Goal: Task Accomplishment & Management: Manage account settings

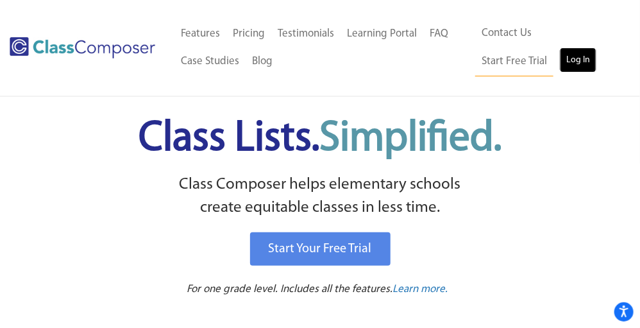
click at [560, 62] on link "Log In" at bounding box center [578, 60] width 37 height 26
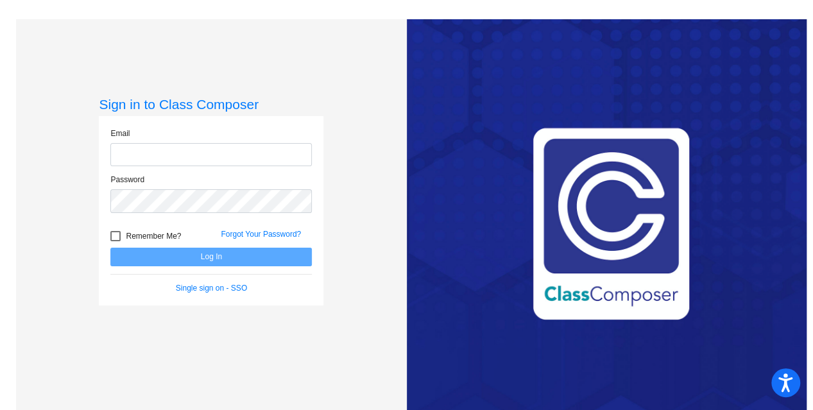
type input "[EMAIL_ADDRESS][DOMAIN_NAME]"
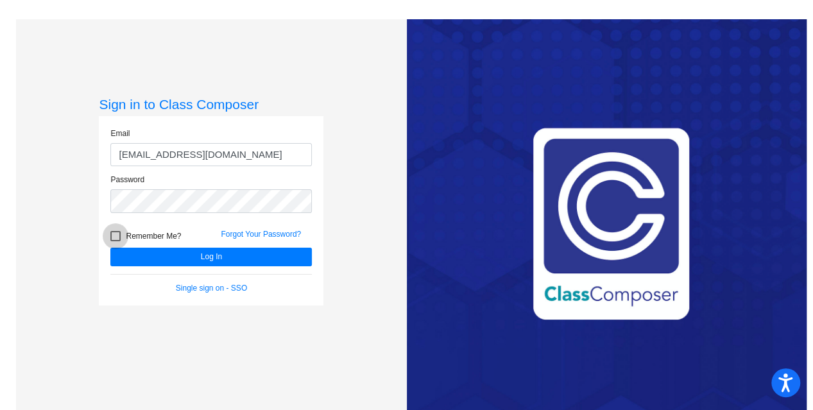
click at [117, 233] on div at bounding box center [115, 236] width 10 height 10
click at [115, 241] on input "Remember Me?" at bounding box center [115, 241] width 1 height 1
checkbox input "true"
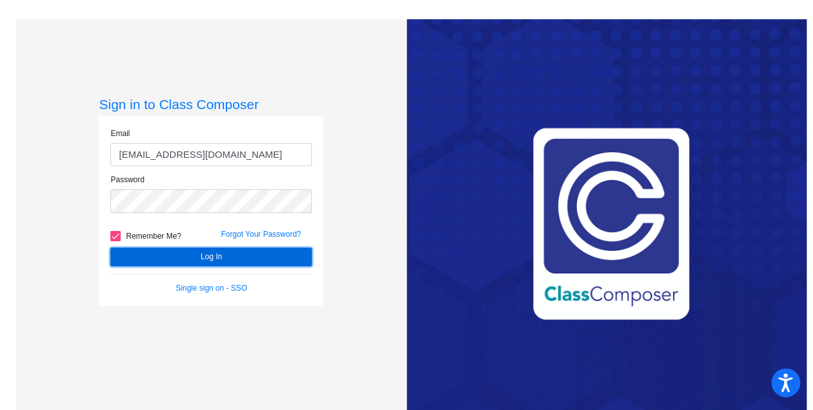
click at [181, 256] on button "Log In" at bounding box center [210, 257] width 201 height 19
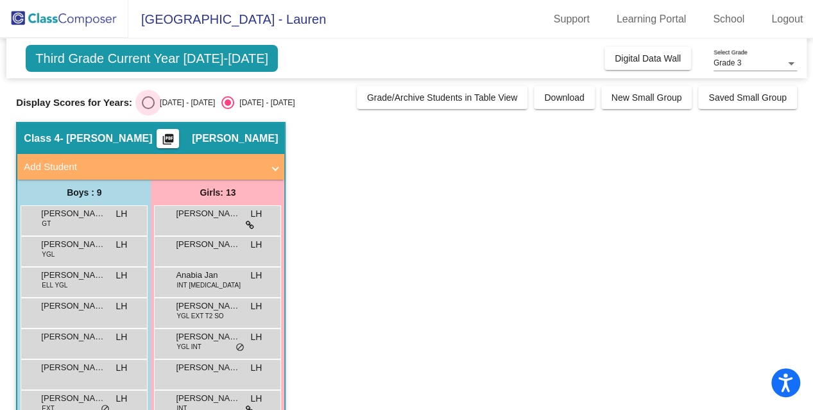
click at [150, 98] on div "Select an option" at bounding box center [148, 102] width 13 height 13
click at [148, 109] on input "[DATE] - [DATE]" at bounding box center [148, 109] width 1 height 1
radio input "true"
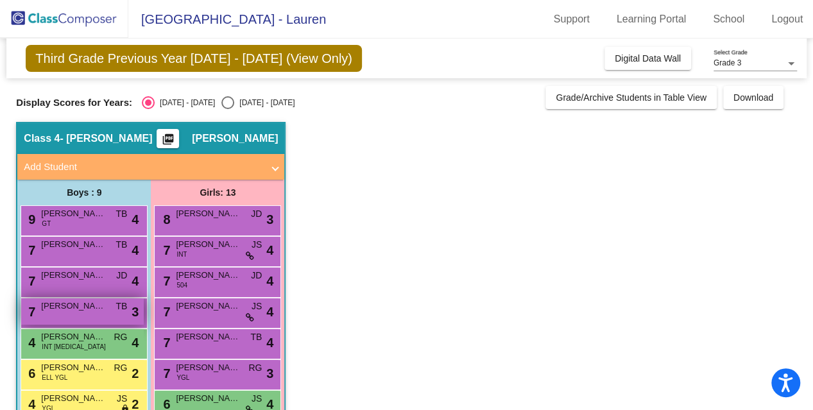
click at [86, 305] on span "[PERSON_NAME]" at bounding box center [73, 306] width 64 height 13
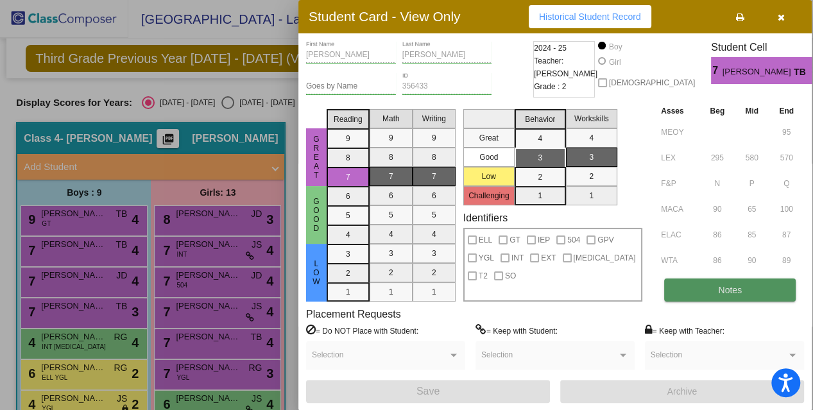
click at [743, 289] on button "Notes" at bounding box center [730, 289] width 132 height 23
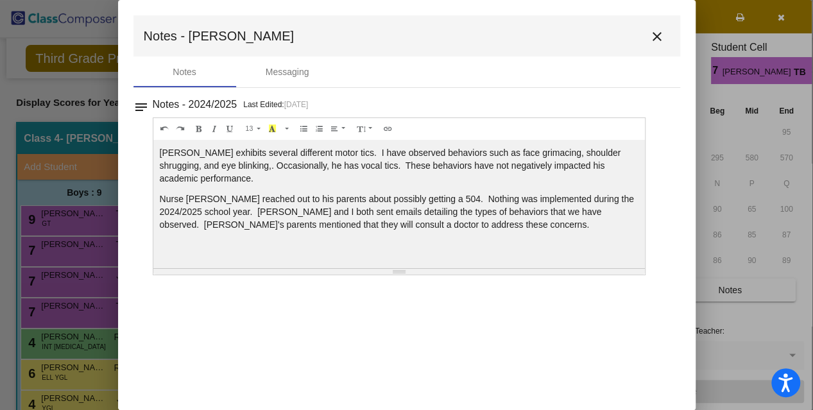
click at [654, 31] on mat-icon "close" at bounding box center [656, 36] width 15 height 15
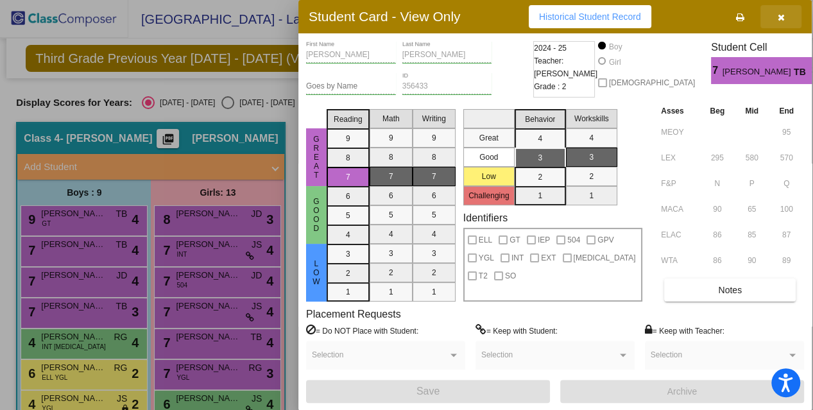
click at [780, 15] on icon "button" at bounding box center [781, 17] width 7 height 9
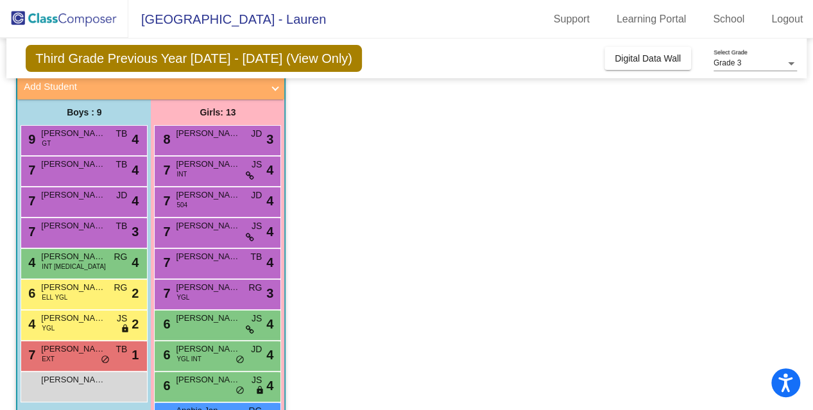
scroll to position [160, 0]
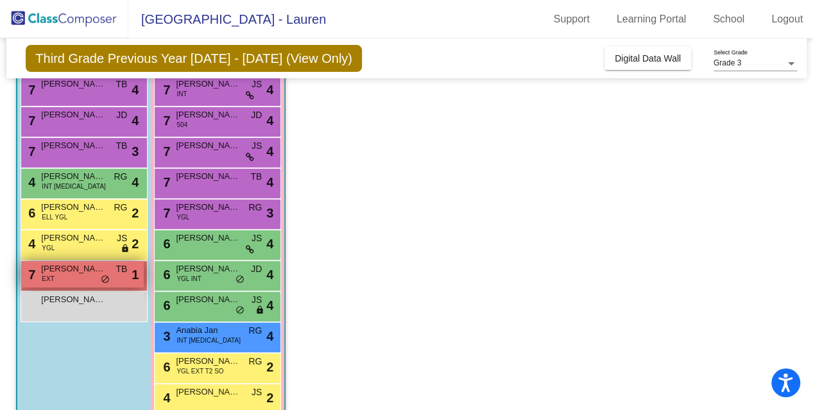
click at [87, 268] on span "[PERSON_NAME]" at bounding box center [73, 268] width 64 height 13
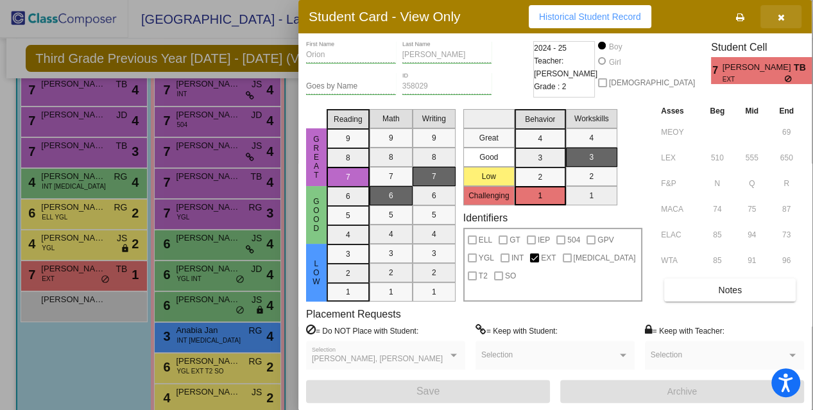
click at [783, 13] on icon "button" at bounding box center [781, 17] width 7 height 9
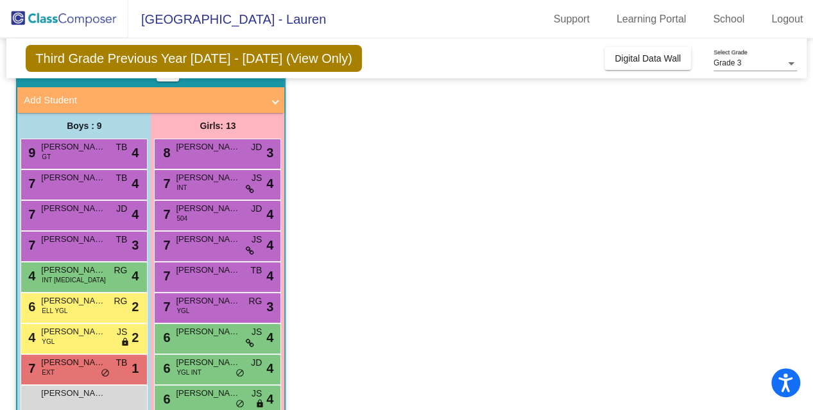
scroll to position [55, 0]
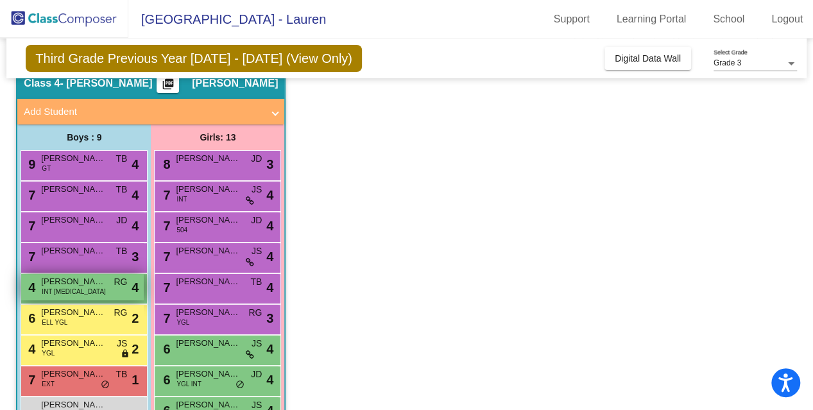
click at [90, 280] on span "[PERSON_NAME]" at bounding box center [73, 281] width 64 height 13
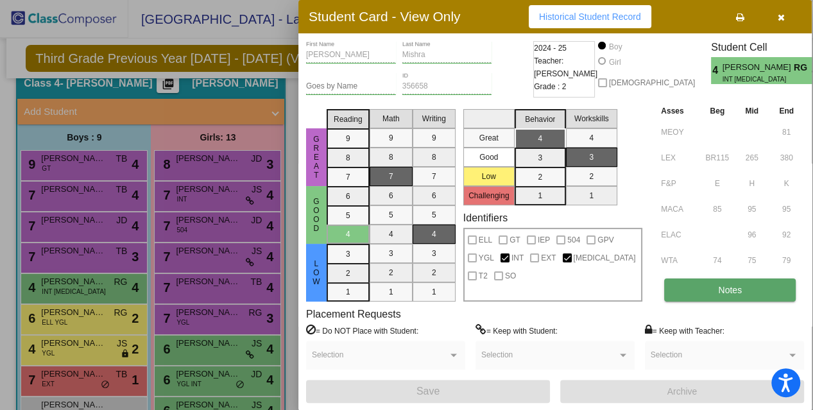
click at [743, 283] on button "Notes" at bounding box center [730, 289] width 132 height 23
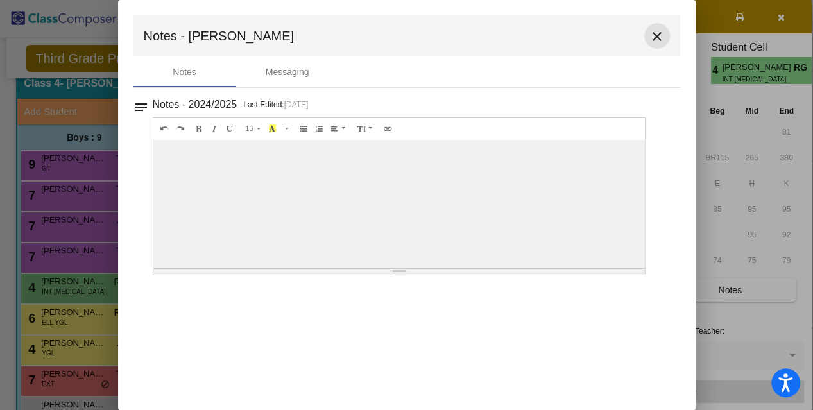
click at [658, 35] on mat-icon "close" at bounding box center [656, 36] width 15 height 15
